Goal: Find specific page/section: Find specific page/section

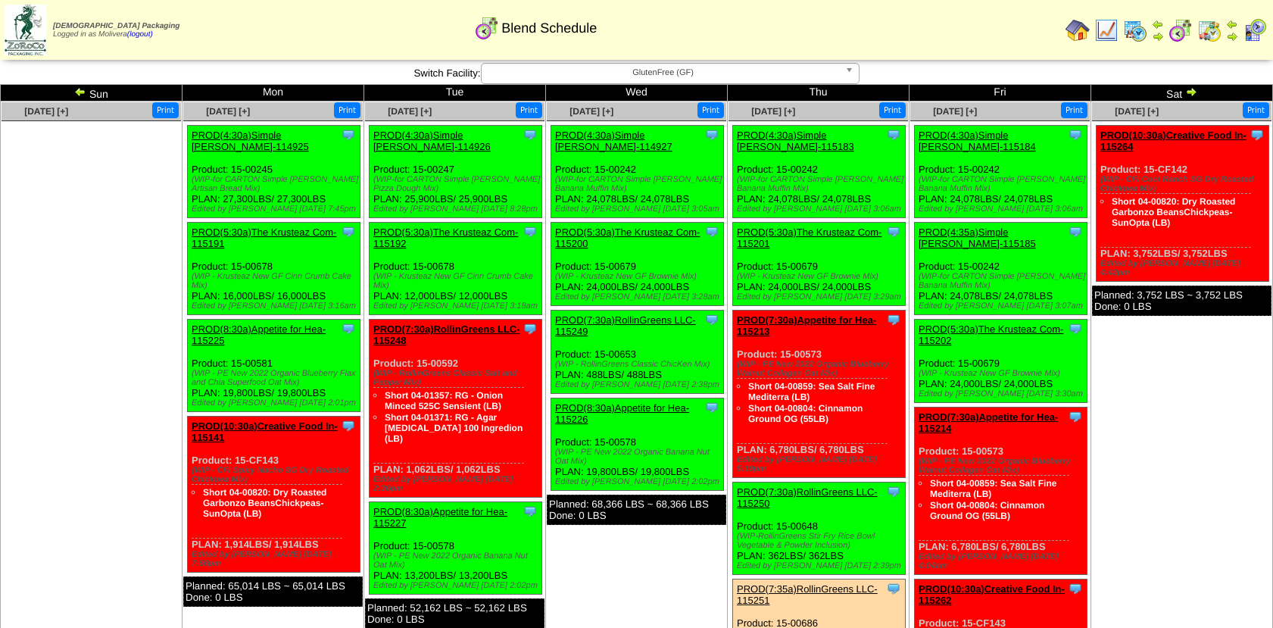
scroll to position [25, 0]
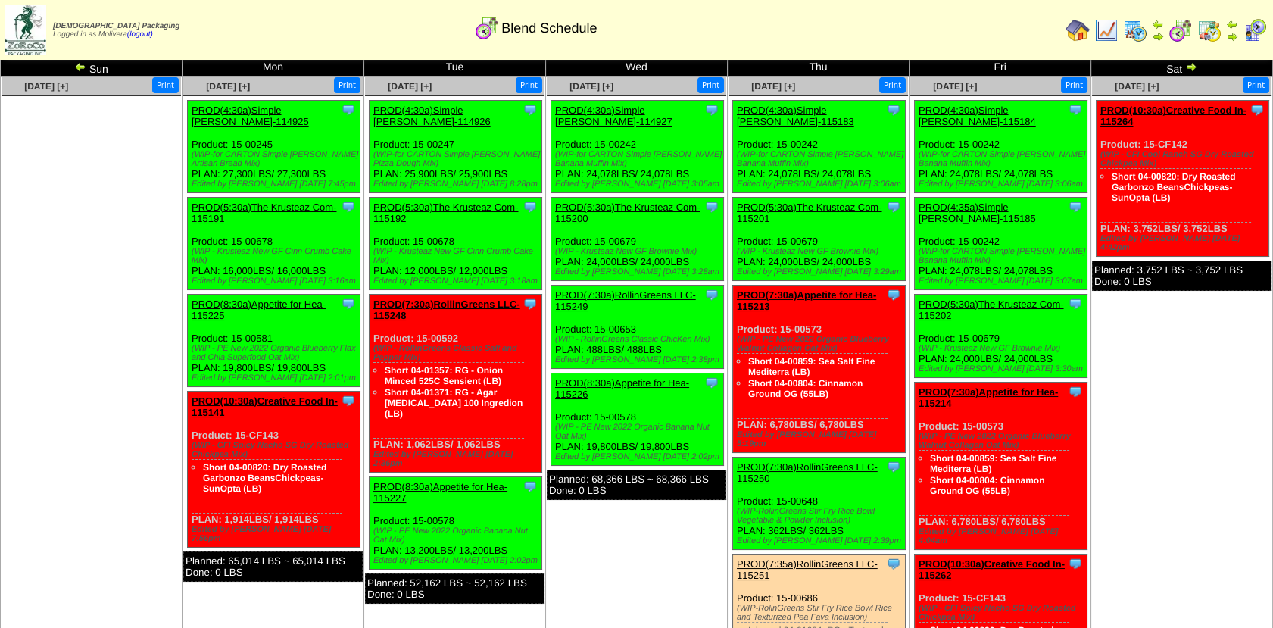
click at [1135, 29] on img at bounding box center [1135, 30] width 24 height 24
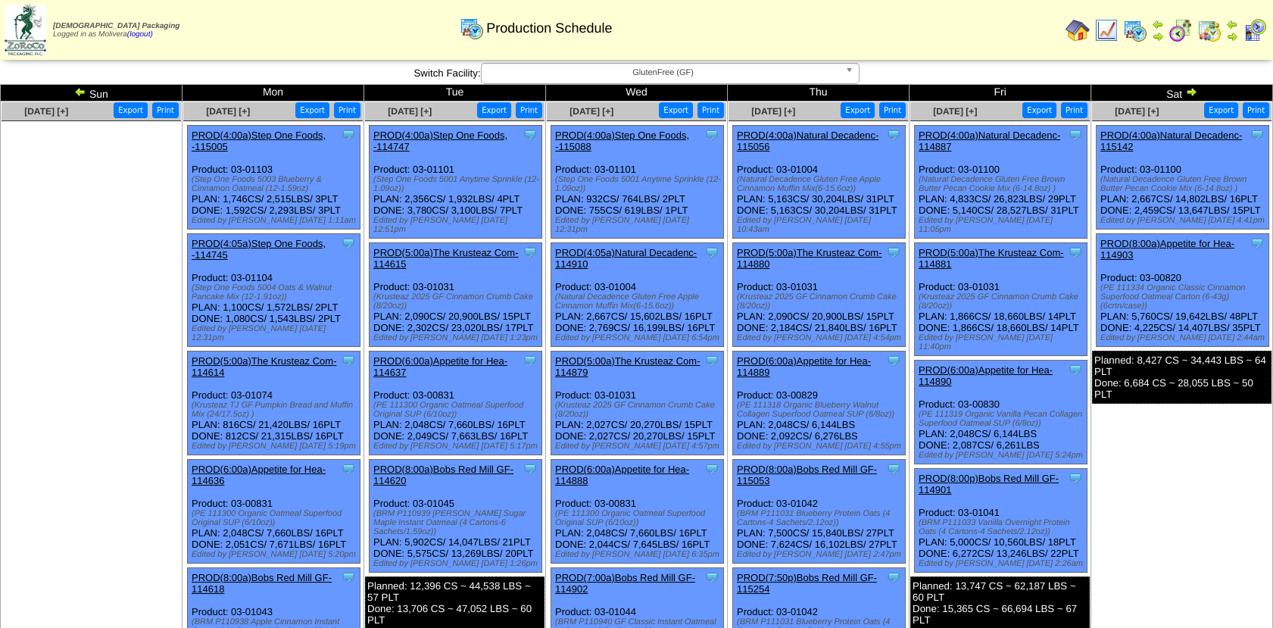
click at [1185, 90] on img at bounding box center [1191, 92] width 12 height 12
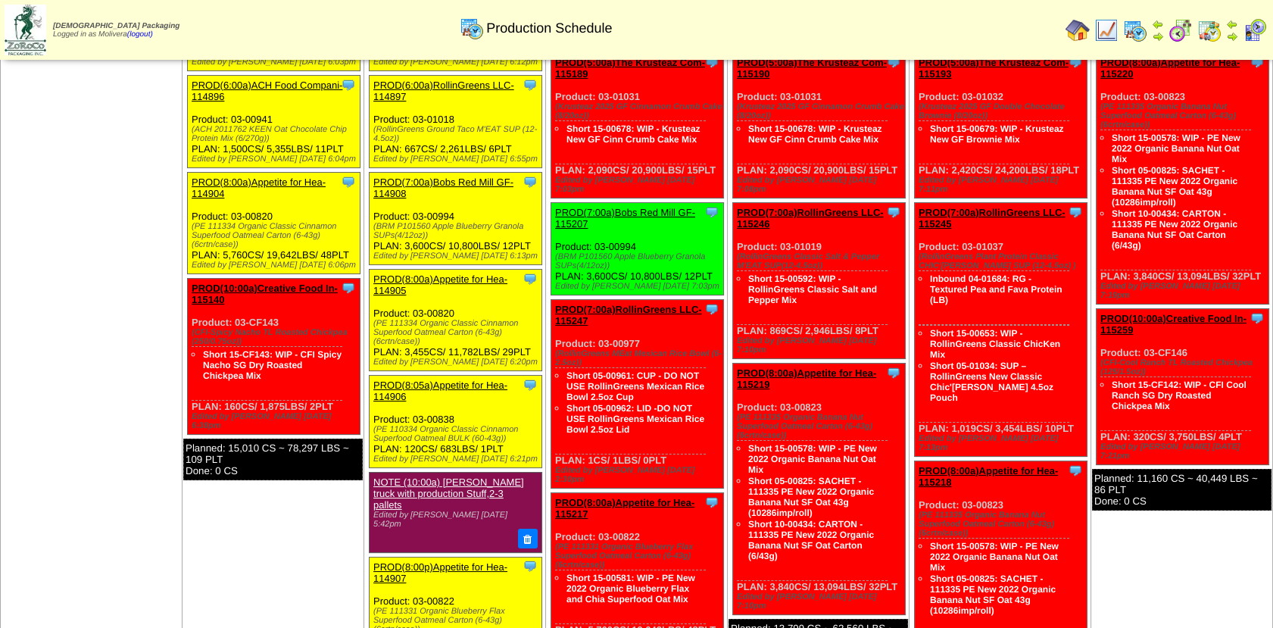
scroll to position [242, 0]
